Goal: Task Accomplishment & Management: Complete application form

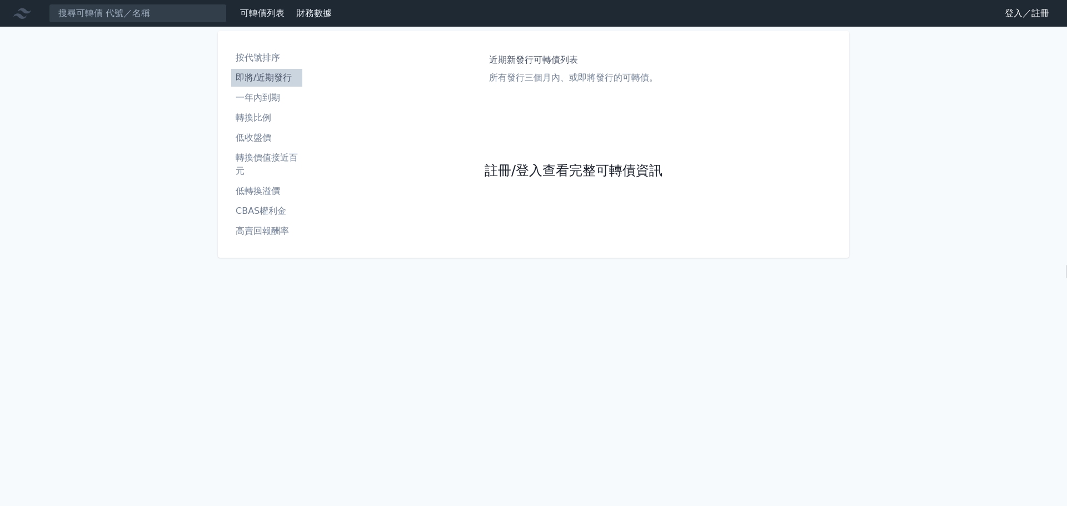
click at [536, 171] on link "註冊/登入查看完整可轉債資訊" at bounding box center [574, 171] width 178 height 18
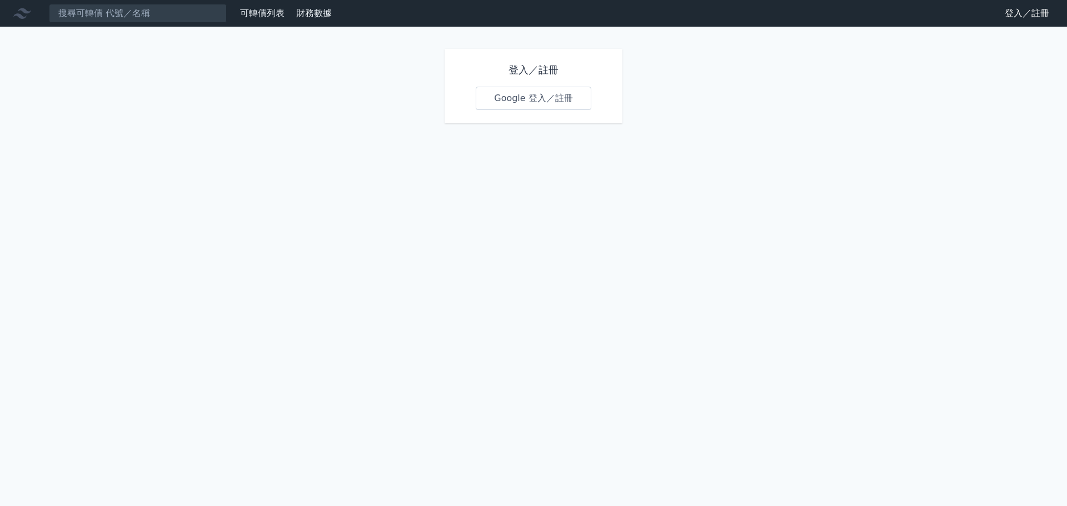
click at [535, 98] on link "Google 登入／註冊" at bounding box center [534, 98] width 116 height 23
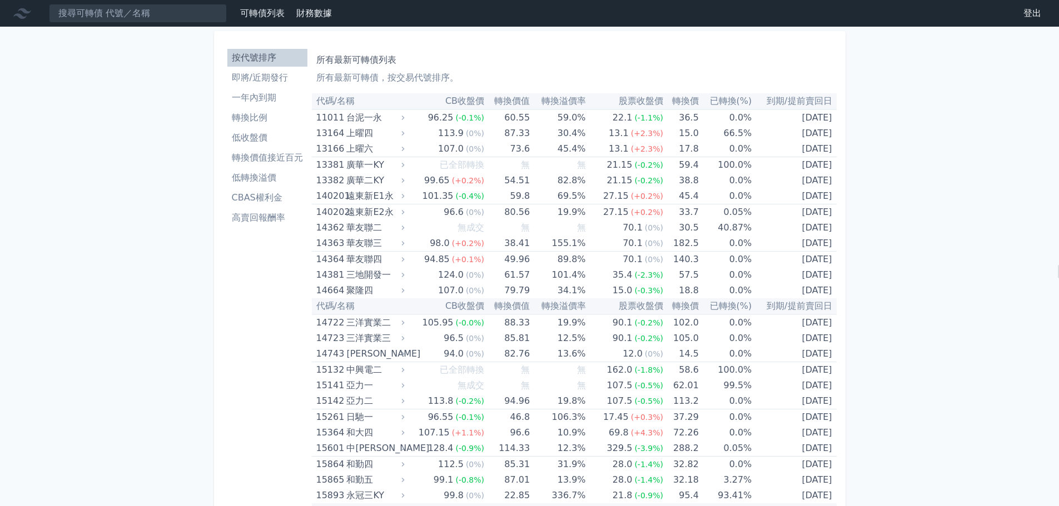
scroll to position [2799, 0]
